Goal: Information Seeking & Learning: Learn about a topic

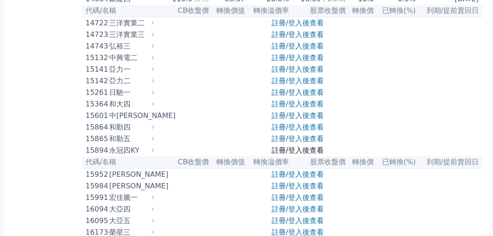
scroll to position [223, 0]
click at [277, 148] on link "註冊/登入後查看" at bounding box center [298, 150] width 52 height 8
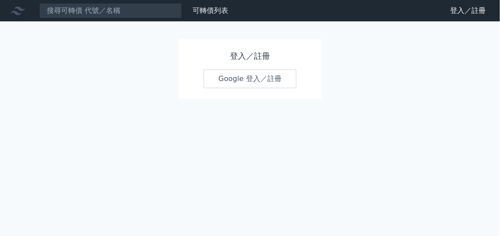
click at [243, 79] on link "Google 登入／註冊" at bounding box center [250, 79] width 93 height 19
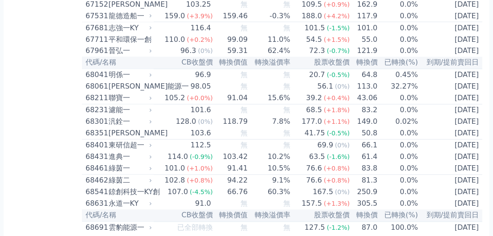
scroll to position [4188, 0]
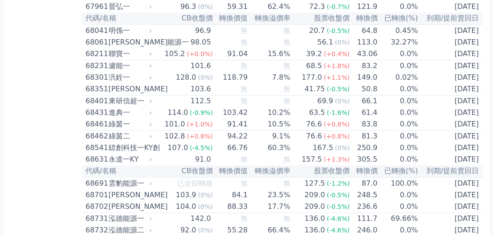
click at [163, 131] on td "102.8 (+0.8%)" at bounding box center [183, 137] width 59 height 12
click at [153, 134] on icon at bounding box center [151, 137] width 6 height 6
click at [154, 134] on icon at bounding box center [151, 137] width 6 height 6
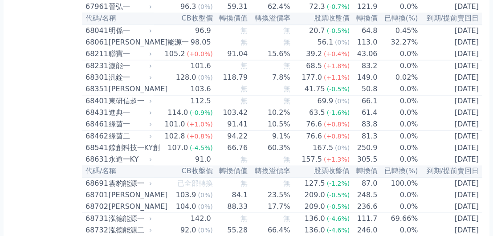
click at [158, 131] on td "102.8 (+0.8%)" at bounding box center [183, 137] width 59 height 12
